Goal: Information Seeking & Learning: Learn about a topic

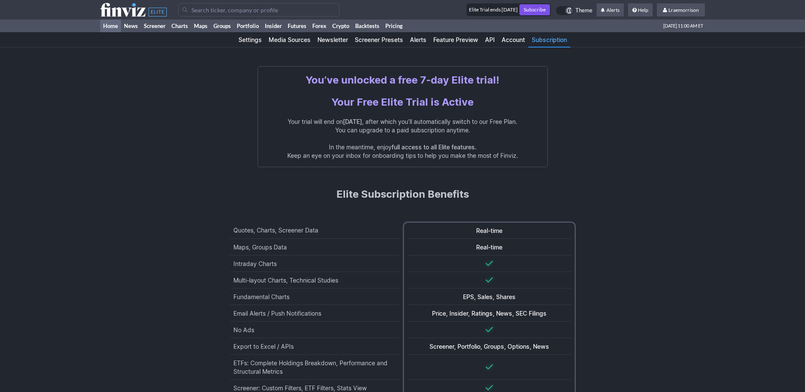
click at [109, 26] on link "Home" at bounding box center [110, 26] width 21 height 13
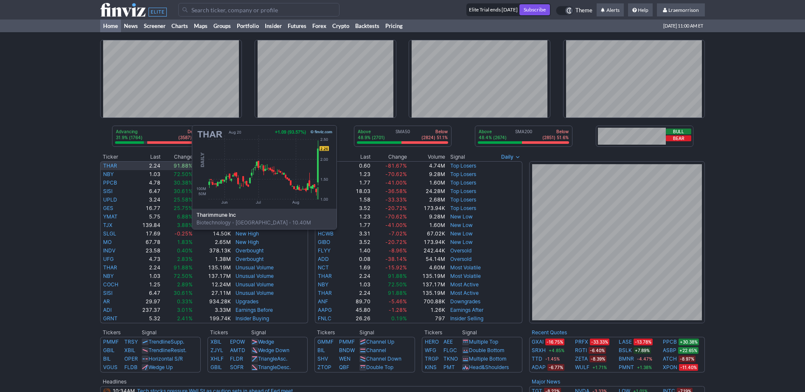
click at [106, 165] on link "THAR" at bounding box center [110, 165] width 14 height 6
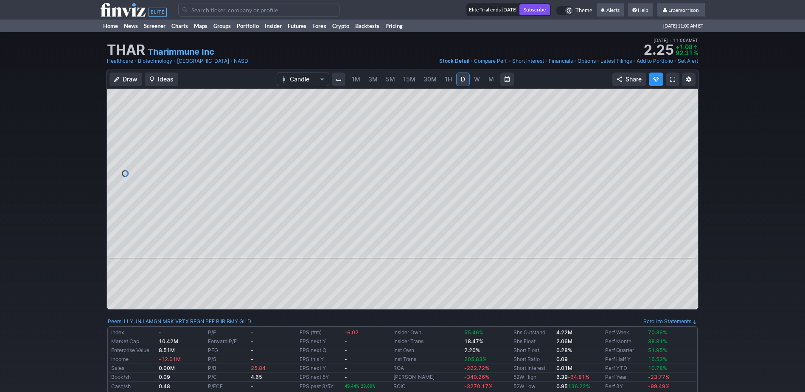
click at [355, 81] on span "1M" at bounding box center [356, 79] width 8 height 7
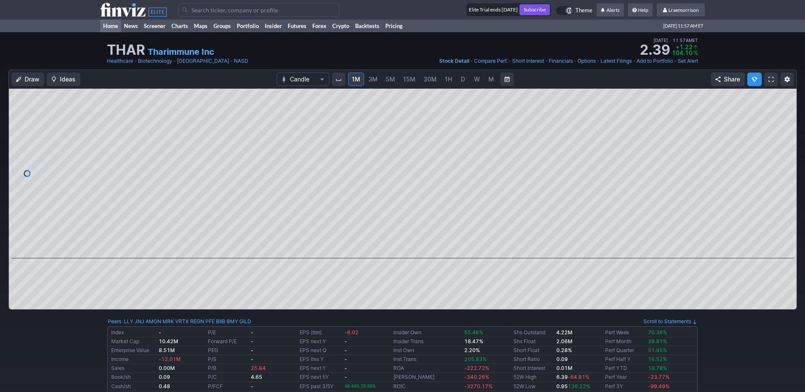
click at [108, 25] on link "Home" at bounding box center [110, 26] width 21 height 13
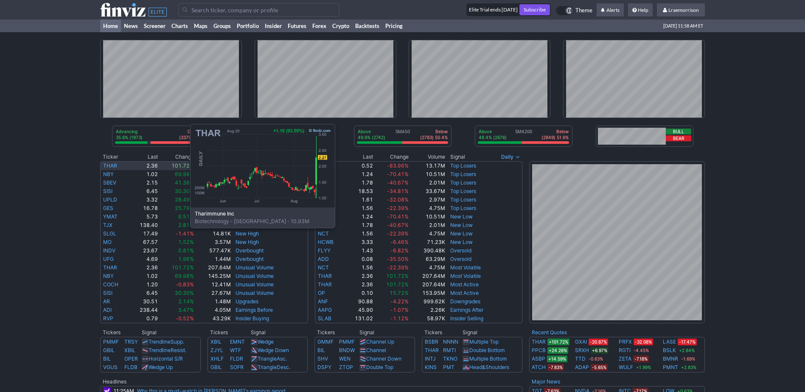
click at [105, 164] on link "THAR" at bounding box center [110, 165] width 14 height 6
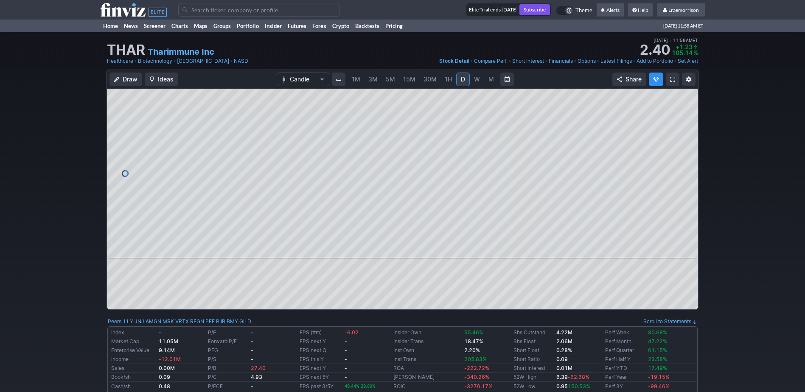
click at [353, 79] on span "1M" at bounding box center [356, 79] width 8 height 7
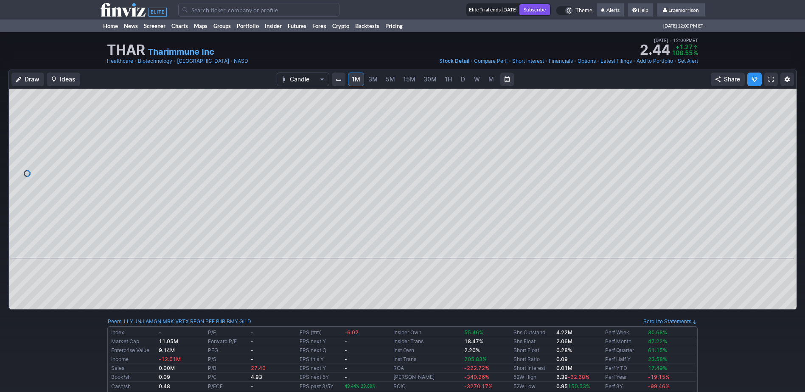
click at [208, 8] on input "Search" at bounding box center [258, 10] width 161 height 14
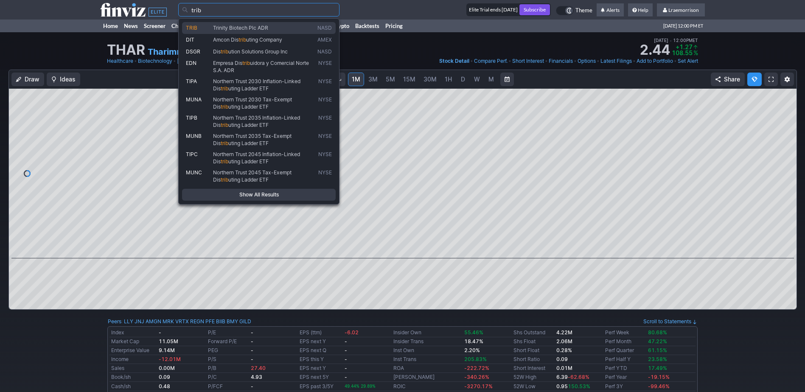
click at [222, 31] on span "Trinity Biotech Plc ADR" at bounding box center [263, 28] width 104 height 7
type input "TRIB"
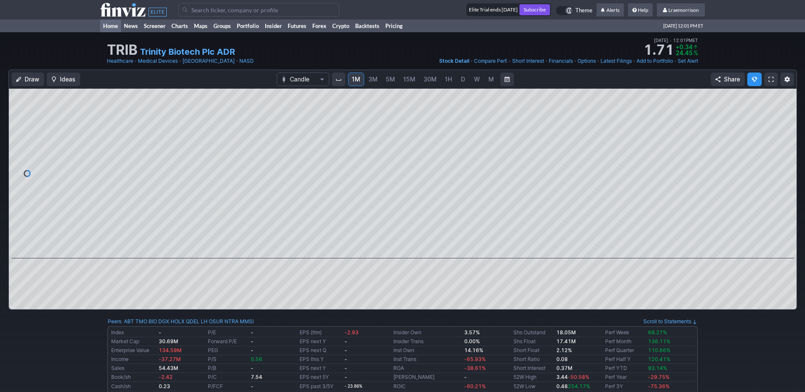
click at [112, 24] on link "Home" at bounding box center [110, 26] width 21 height 13
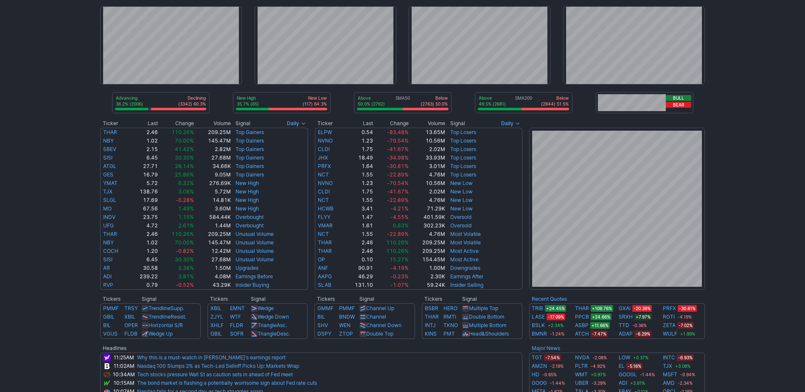
scroll to position [85, 0]
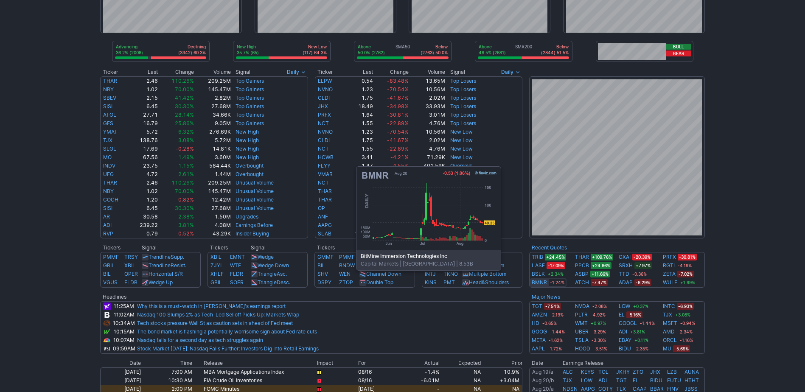
click at [538, 283] on link "BMNR" at bounding box center [539, 282] width 15 height 8
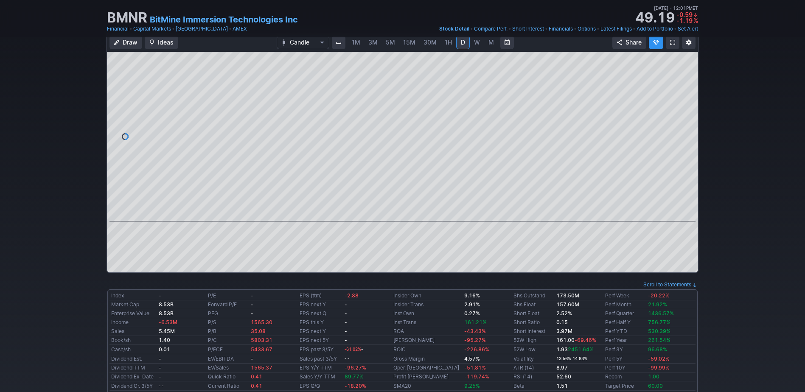
scroll to position [85, 0]
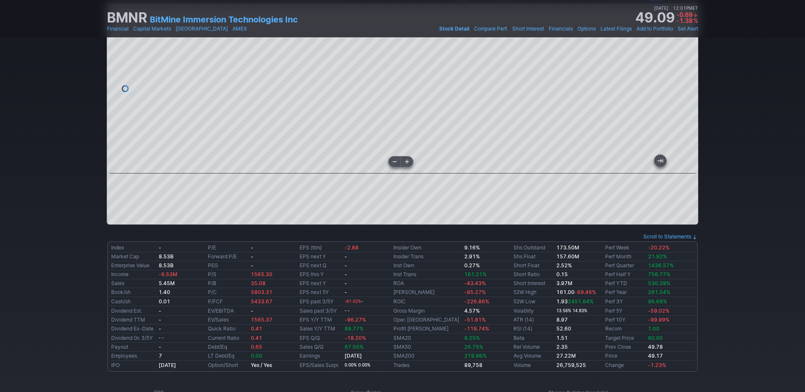
click at [417, 168] on div at bounding box center [402, 89] width 591 height 170
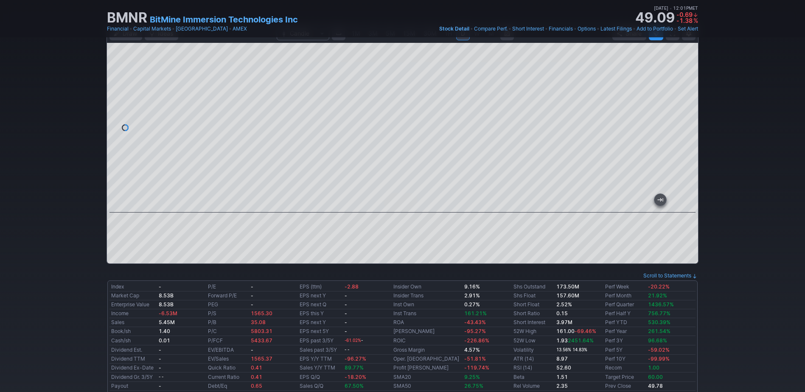
scroll to position [0, 0]
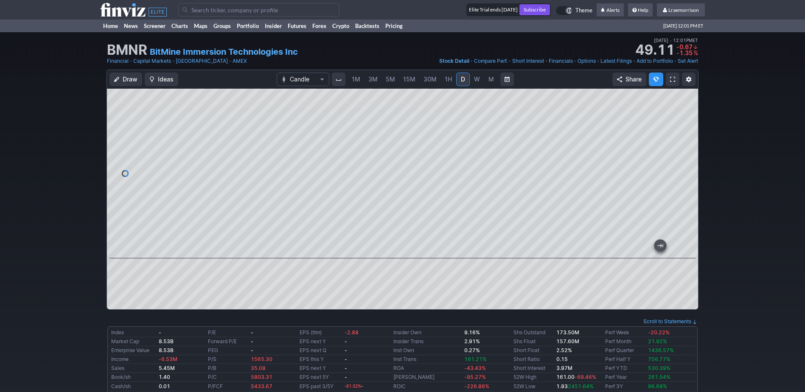
click at [354, 79] on span "1M" at bounding box center [356, 79] width 8 height 7
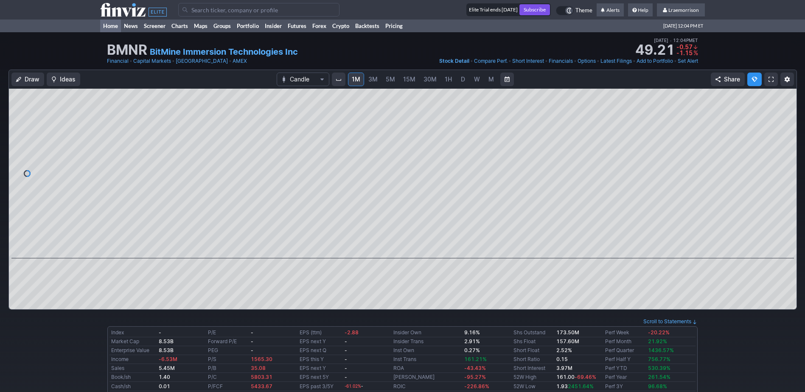
click at [109, 26] on link "Home" at bounding box center [110, 26] width 21 height 13
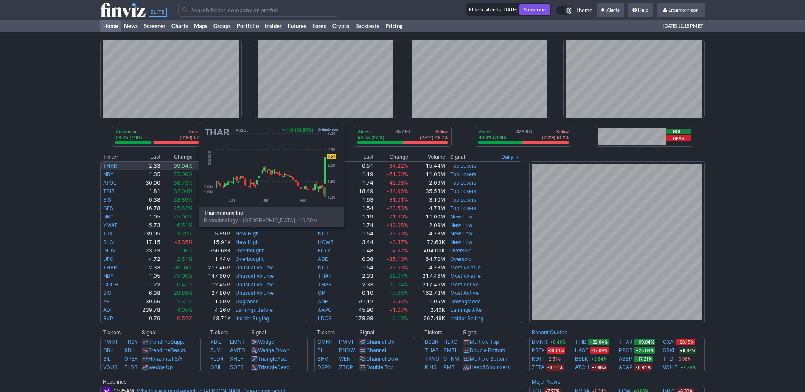
click at [114, 163] on link "THAR" at bounding box center [110, 165] width 14 height 6
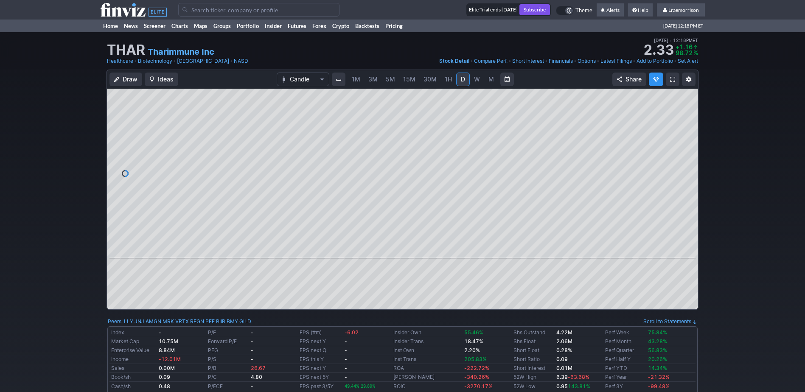
click at [359, 81] on span "1M" at bounding box center [356, 79] width 8 height 7
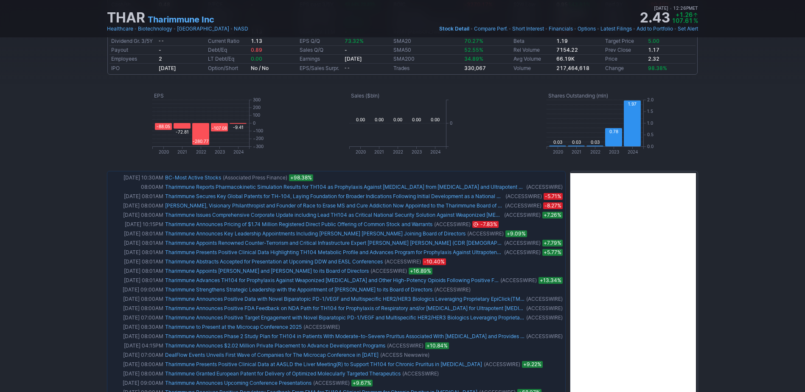
scroll to position [339, 0]
